Goal: Task Accomplishment & Management: Complete application form

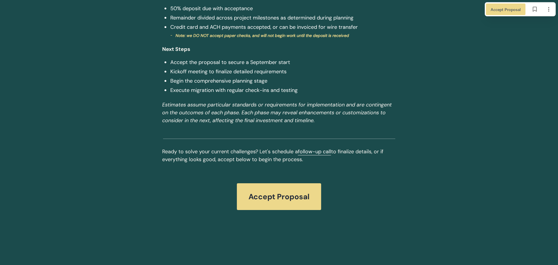
scroll to position [2496, 0]
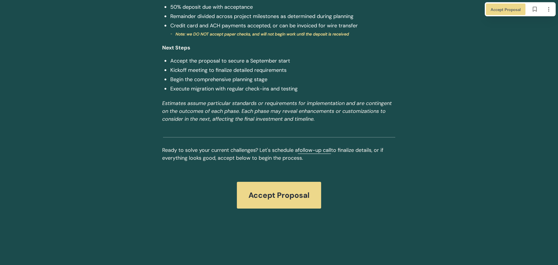
click at [281, 198] on span "Accept Proposal" at bounding box center [278, 195] width 61 height 10
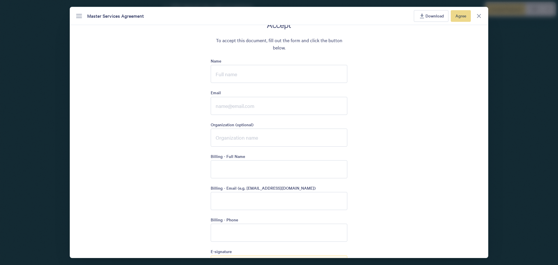
scroll to position [1414, 0]
click at [324, 74] on input "Name" at bounding box center [279, 73] width 137 height 18
type input "[PERSON_NAME]"
type input "[EMAIL_ADDRESS][DOMAIN_NAME]"
type input "BEST HYBRID BATTERIES"
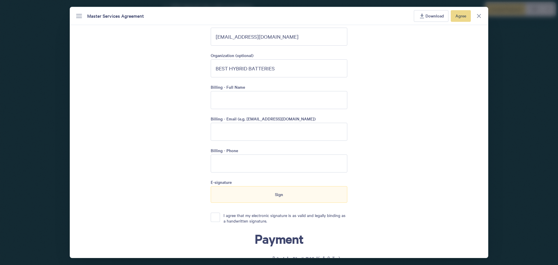
scroll to position [1483, 0]
click at [327, 100] on input "Billing - Full Name" at bounding box center [279, 100] width 137 height 18
type input "[PERSON_NAME]"
type input "[EMAIL_ADDRESS][DOMAIN_NAME]"
type input "7736337292"
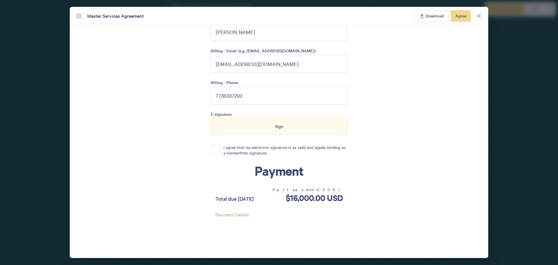
scroll to position [1551, 0]
click at [214, 148] on button "I agree that my electronic signature is as valid and legally binding as a handw…" at bounding box center [215, 148] width 9 height 9
click at [277, 126] on span "Sign" at bounding box center [279, 125] width 8 height 6
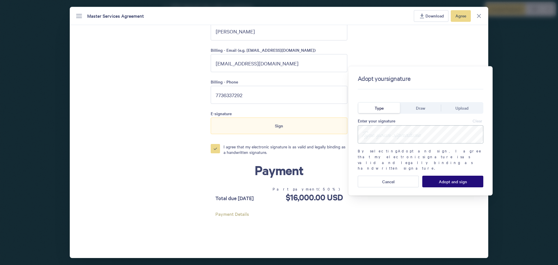
click at [401, 134] on input at bounding box center [420, 134] width 125 height 18
type input "[PERSON_NAME]"
click at [446, 175] on button "Adopt and sign" at bounding box center [452, 181] width 61 height 12
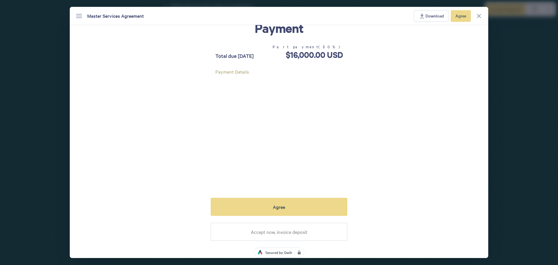
scroll to position [1729, 0]
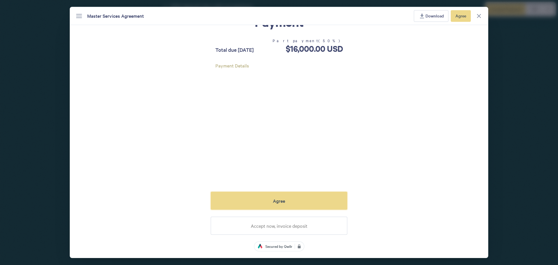
click at [286, 200] on div "Agree" at bounding box center [279, 200] width 15 height 5
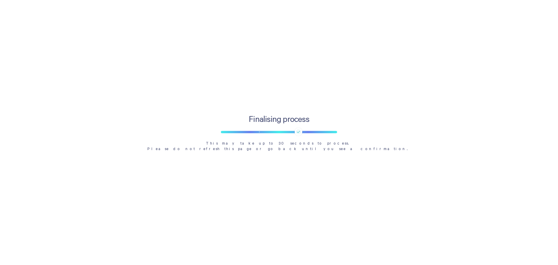
scroll to position [1319, 0]
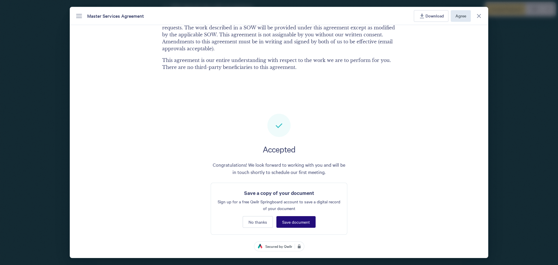
click at [428, 19] on button "Download" at bounding box center [431, 16] width 35 height 12
